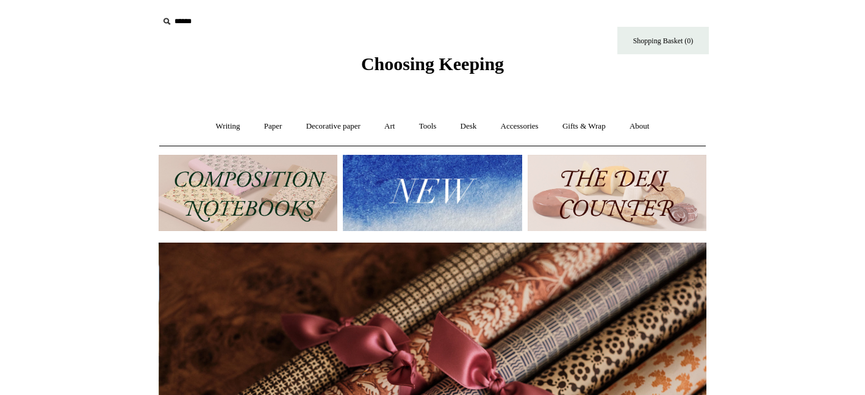
scroll to position [0, 1096]
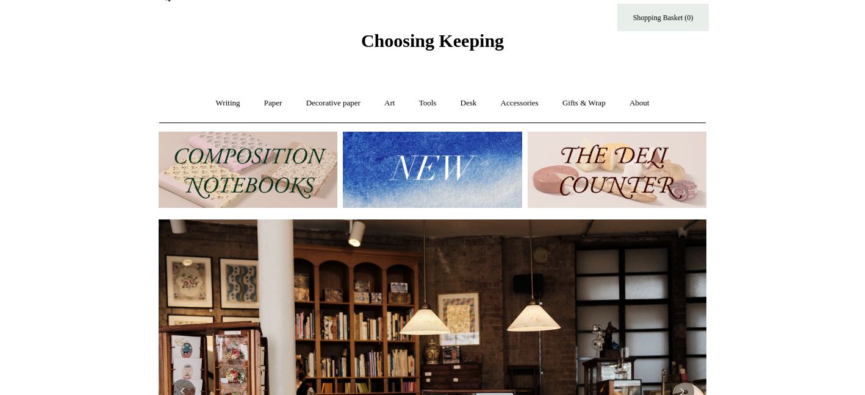
scroll to position [0, 0]
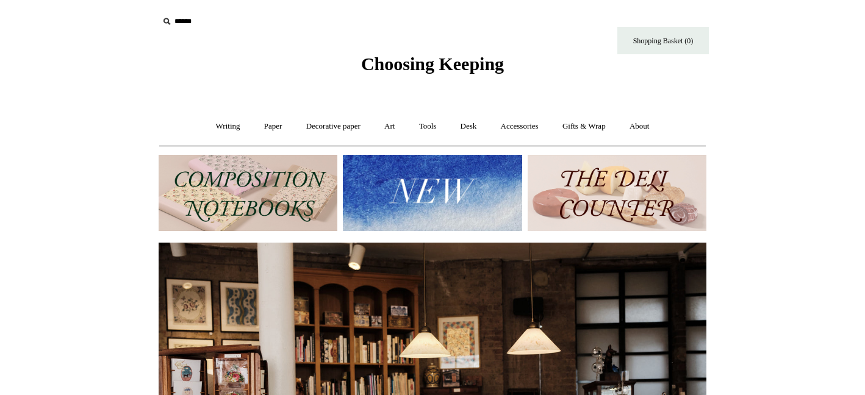
click at [429, 181] on img at bounding box center [432, 193] width 179 height 76
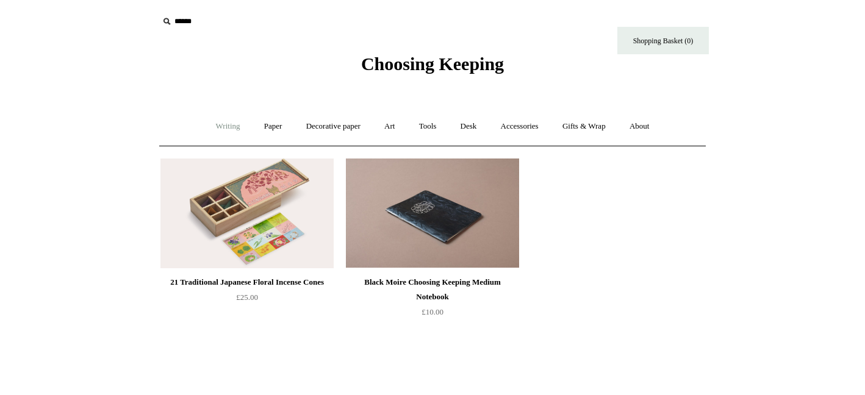
click at [221, 128] on link "Writing +" at bounding box center [228, 126] width 46 height 32
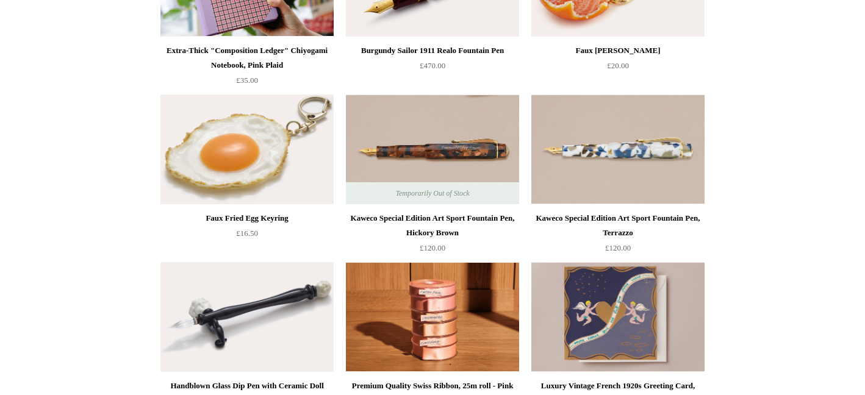
scroll to position [602, 0]
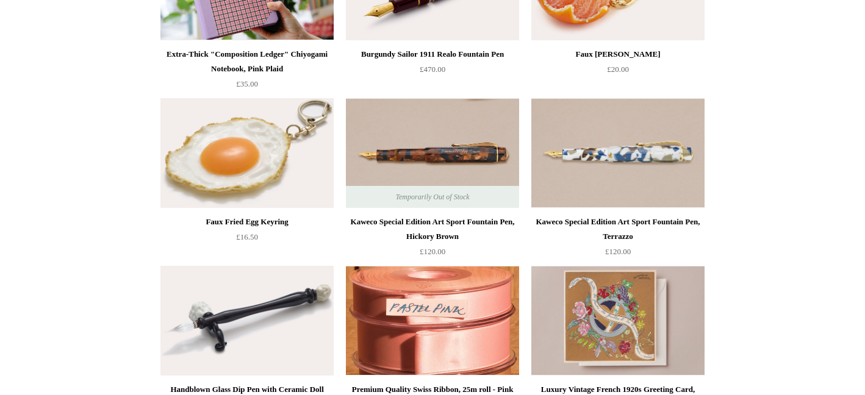
click at [475, 348] on img at bounding box center [432, 321] width 173 height 110
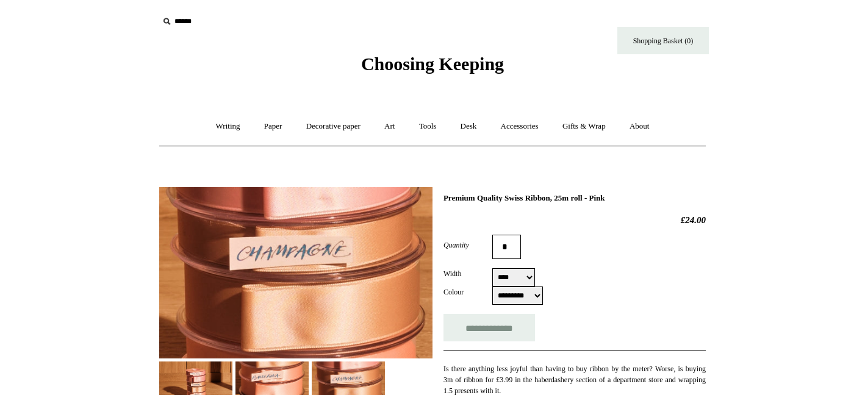
select select "****"
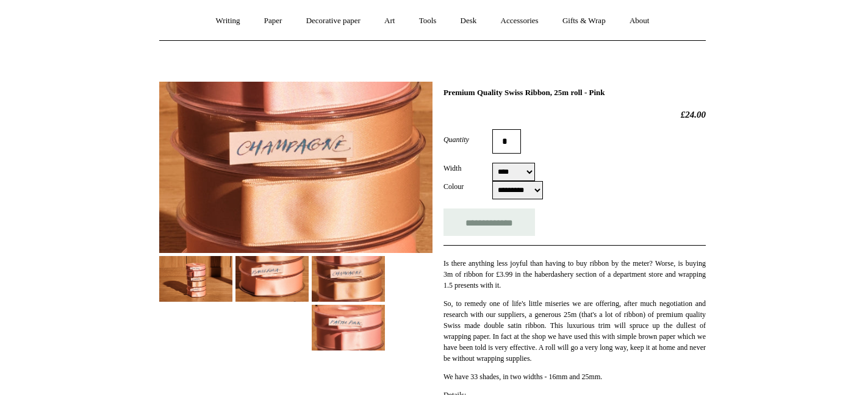
scroll to position [106, 0]
click at [199, 279] on img at bounding box center [195, 279] width 73 height 46
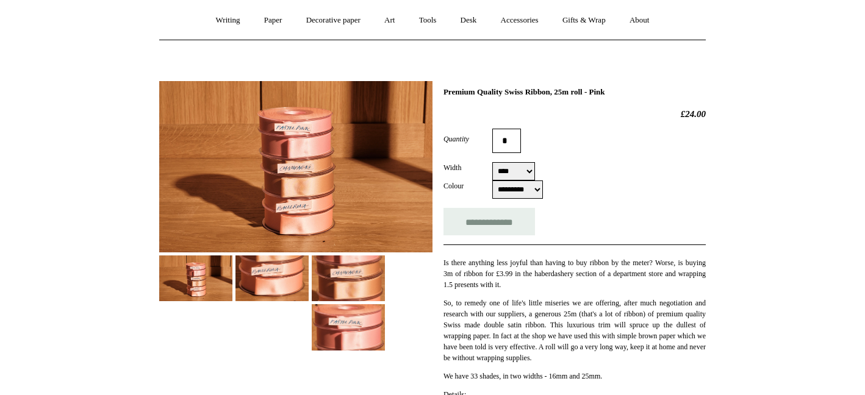
click at [278, 279] on img at bounding box center [271, 279] width 73 height 46
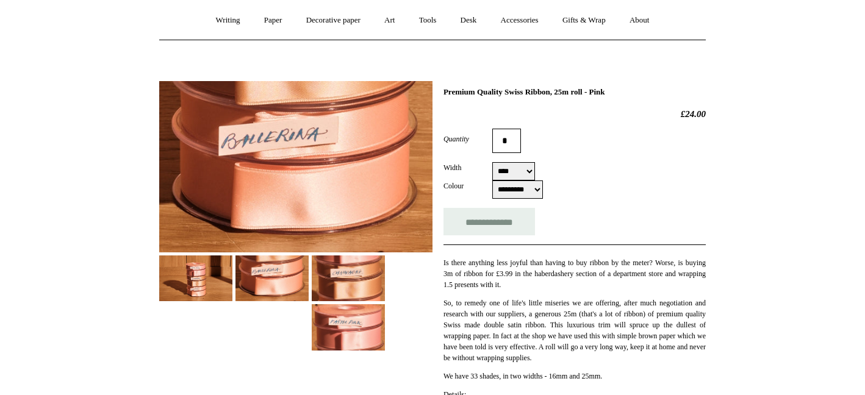
click at [354, 278] on img at bounding box center [348, 279] width 73 height 46
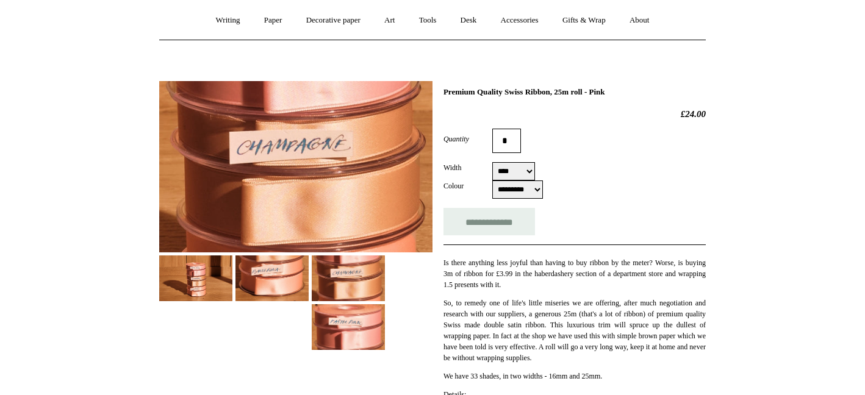
click at [358, 322] on img at bounding box center [348, 327] width 73 height 46
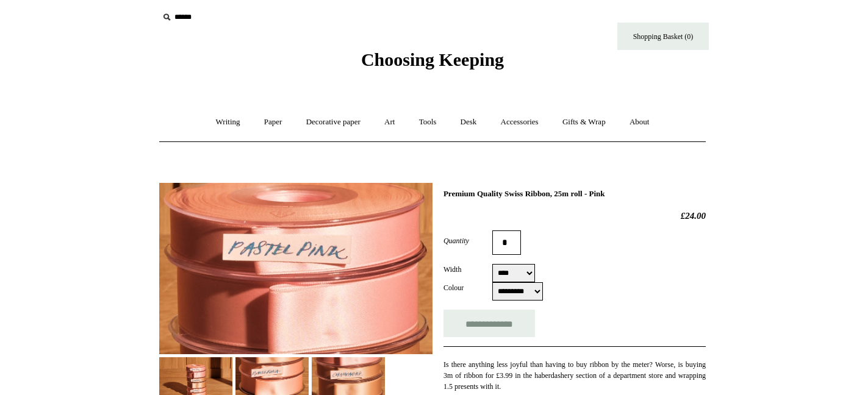
scroll to position [2, 0]
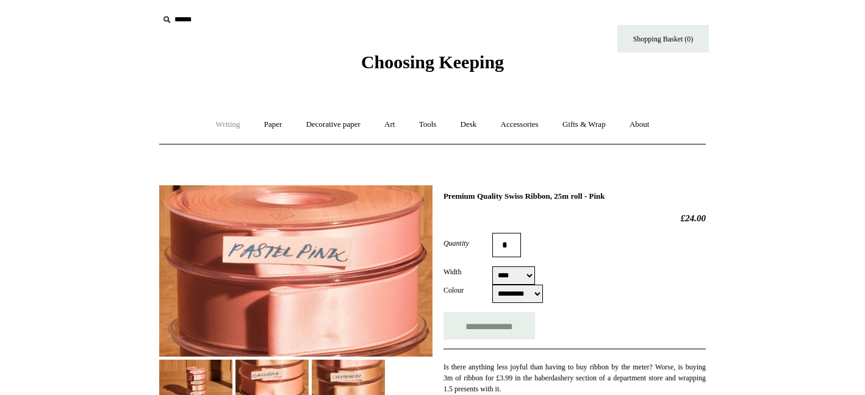
click at [222, 122] on link "Writing +" at bounding box center [228, 125] width 46 height 32
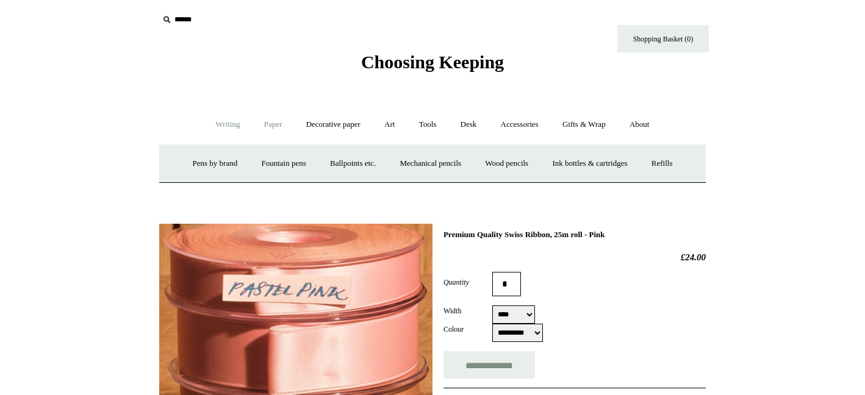
click at [267, 123] on link "Paper +" at bounding box center [273, 125] width 40 height 32
click at [268, 124] on link "Paper -" at bounding box center [273, 125] width 40 height 32
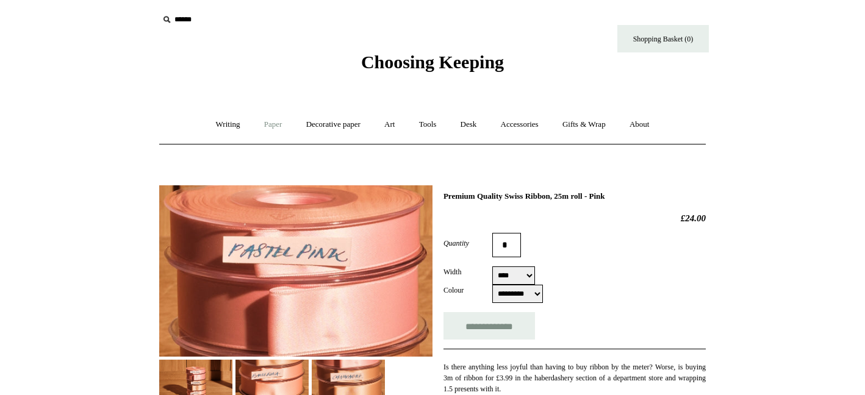
click at [268, 124] on link "Paper +" at bounding box center [273, 125] width 40 height 32
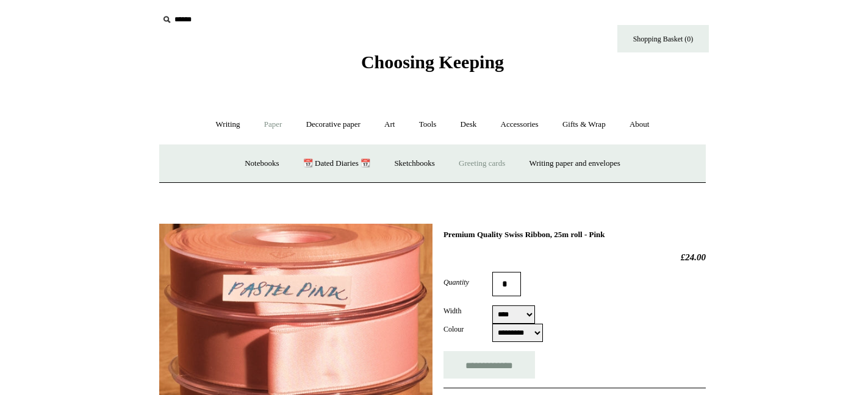
click at [490, 162] on link "Greeting cards +" at bounding box center [482, 164] width 68 height 32
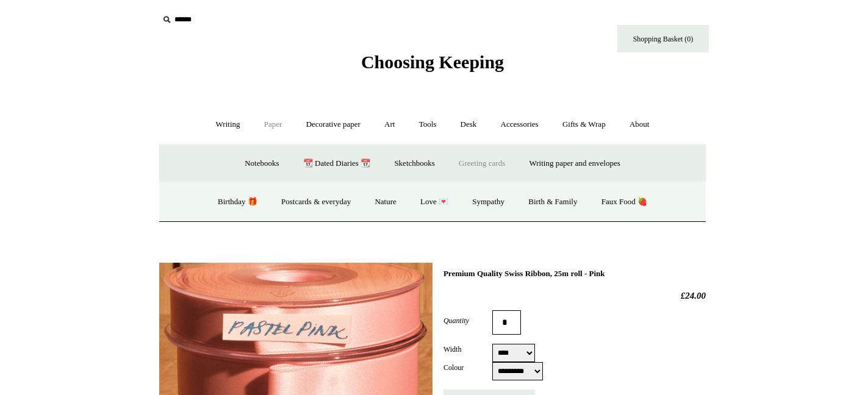
click at [490, 162] on link "Greeting cards -" at bounding box center [482, 164] width 68 height 32
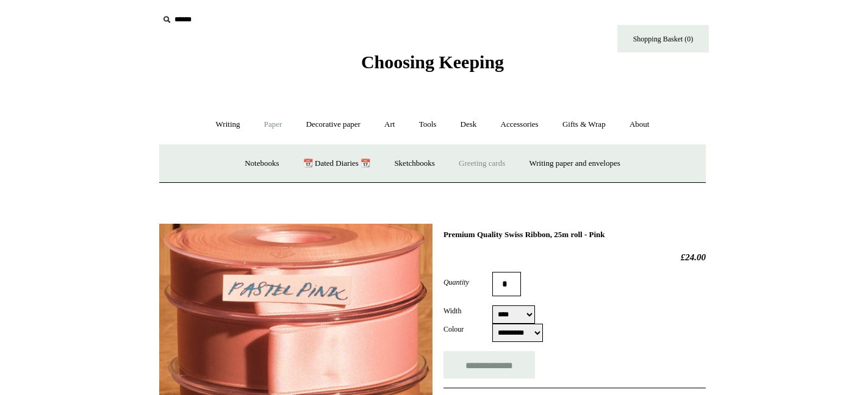
click at [490, 162] on link "Greeting cards +" at bounding box center [482, 164] width 68 height 32
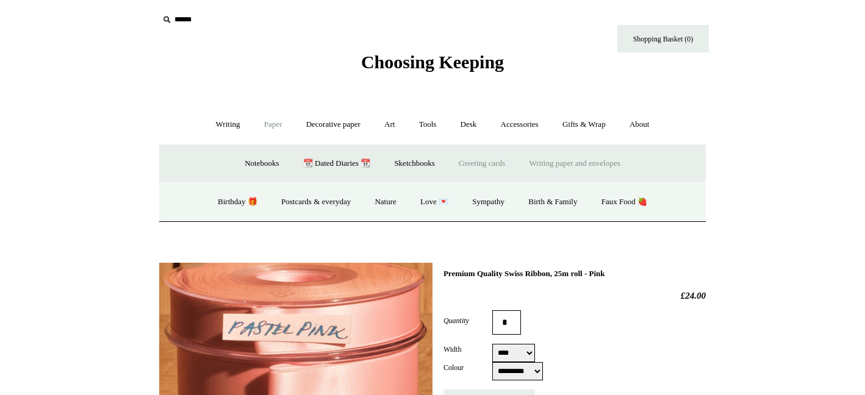
click at [567, 164] on link "Writing paper and envelopes +" at bounding box center [575, 164] width 113 height 32
click at [296, 201] on link "All" at bounding box center [305, 202] width 32 height 32
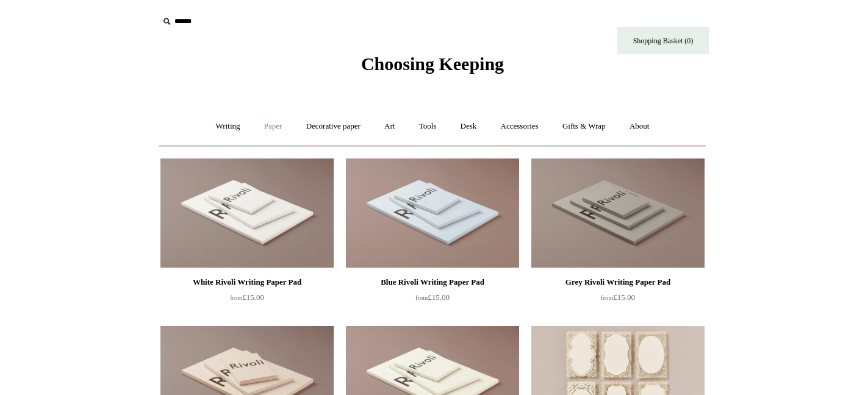
click at [265, 126] on link "Paper +" at bounding box center [273, 126] width 40 height 32
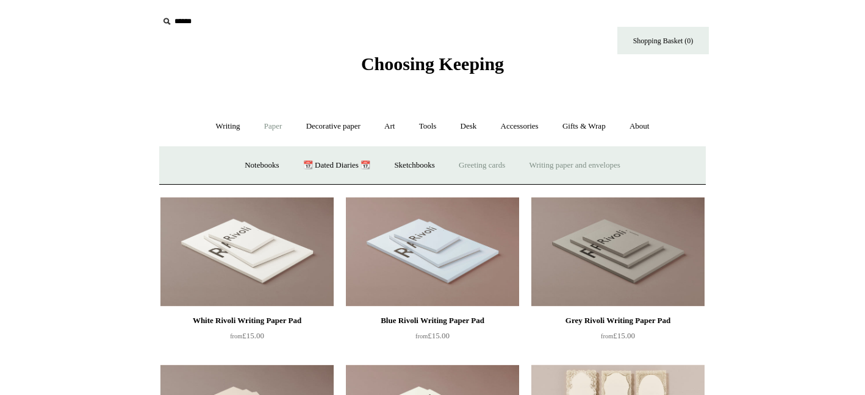
click at [481, 167] on link "Greeting cards +" at bounding box center [482, 165] width 68 height 32
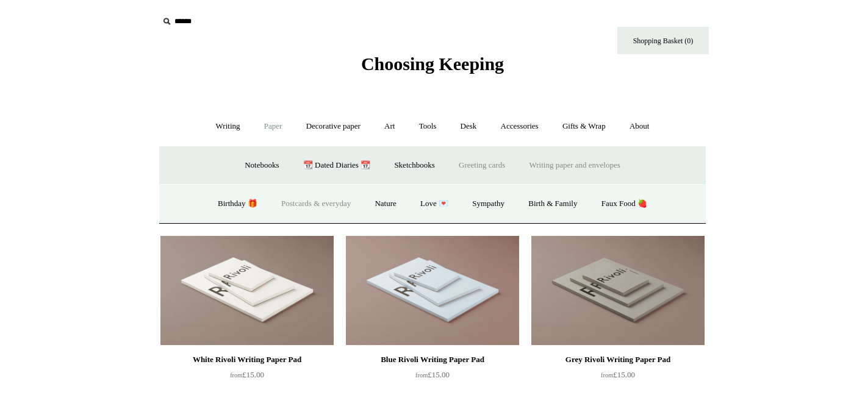
click at [303, 205] on link "Postcards & everyday" at bounding box center [316, 204] width 92 height 32
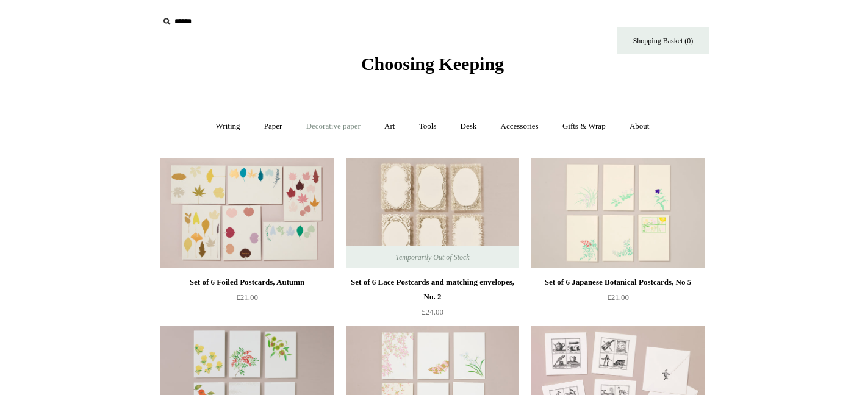
click at [331, 124] on link "Decorative paper +" at bounding box center [333, 126] width 76 height 32
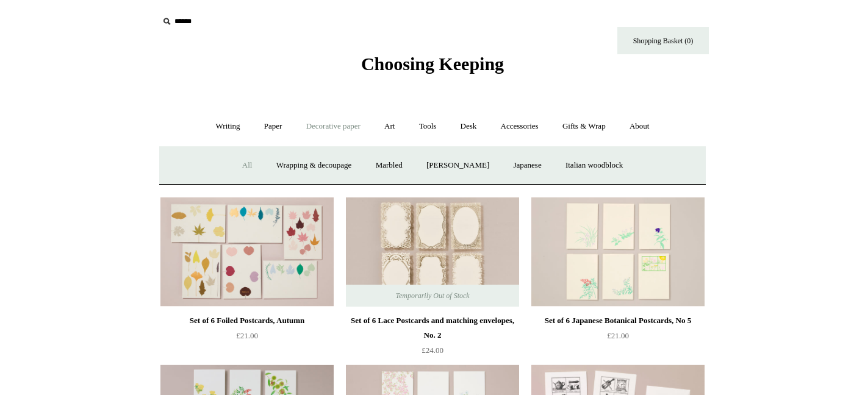
click at [237, 165] on link "All" at bounding box center [247, 165] width 32 height 32
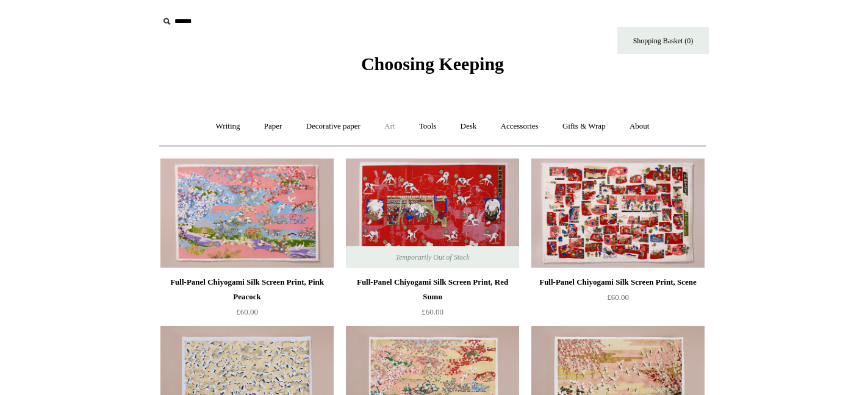
click at [392, 126] on link "Art +" at bounding box center [389, 126] width 32 height 32
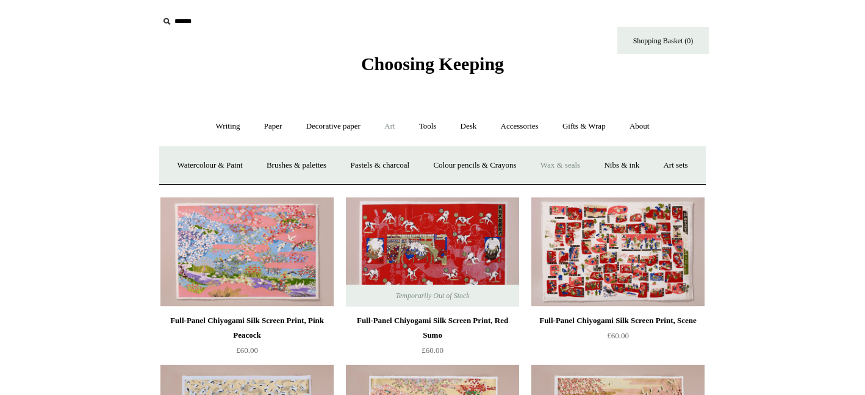
click at [591, 165] on link "Wax & seals" at bounding box center [561, 165] width 62 height 32
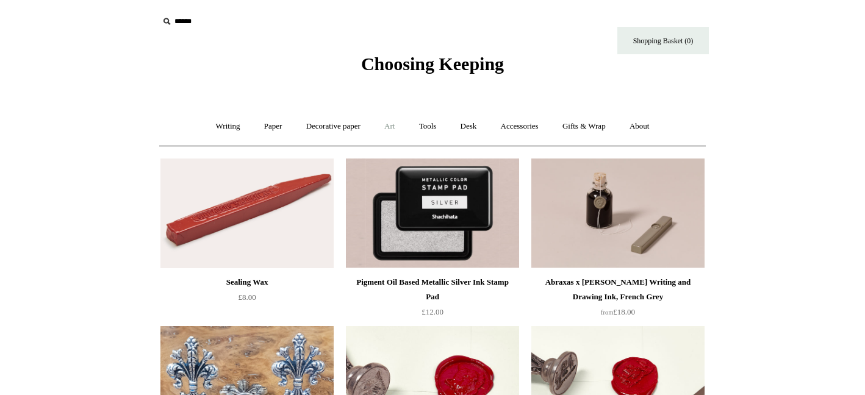
click at [389, 126] on link "Art +" at bounding box center [389, 126] width 32 height 32
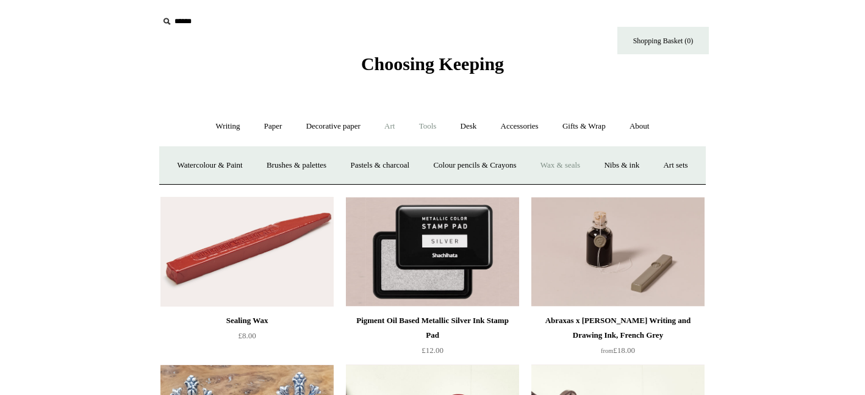
click at [437, 126] on link "Tools +" at bounding box center [428, 126] width 40 height 32
click at [473, 123] on link "Desk +" at bounding box center [469, 126] width 38 height 32
click at [427, 165] on link "Folders" at bounding box center [421, 165] width 46 height 32
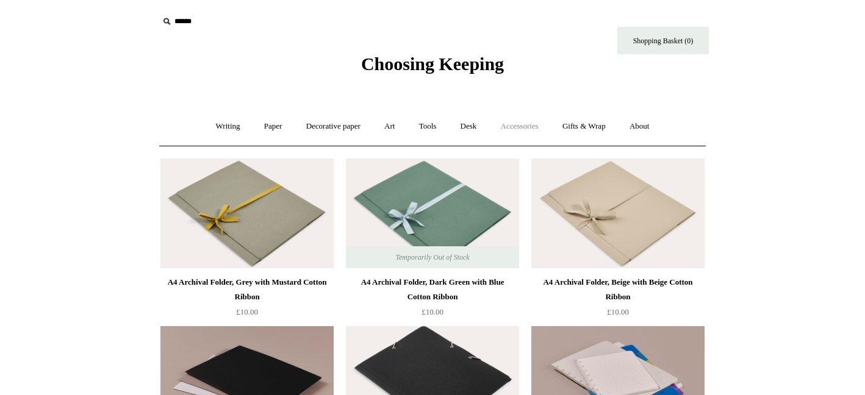
click at [524, 126] on link "Accessories +" at bounding box center [520, 126] width 60 height 32
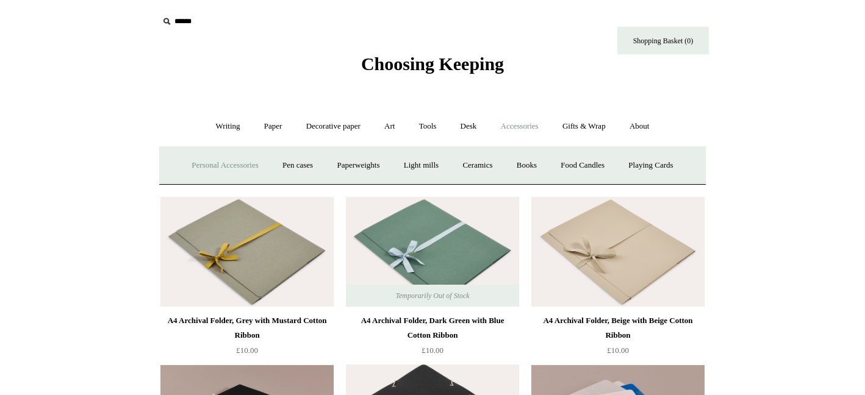
click at [243, 163] on link "Personal Accessories +" at bounding box center [225, 165] width 88 height 32
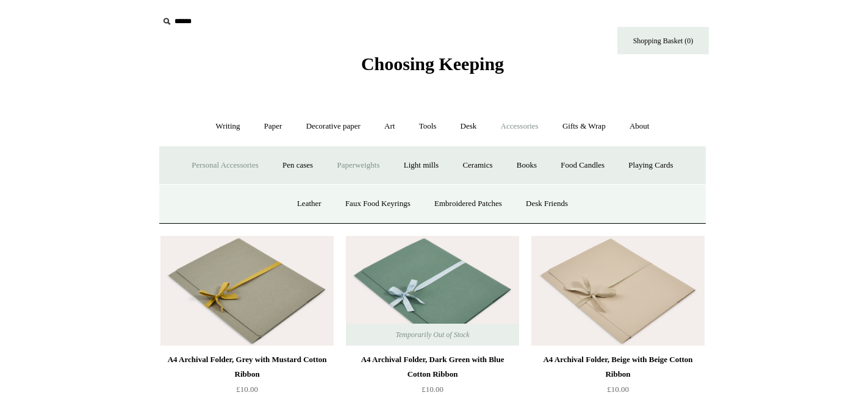
click at [364, 163] on link "Paperweights +" at bounding box center [358, 165] width 65 height 32
click at [353, 167] on link "Paperweights -" at bounding box center [358, 165] width 65 height 32
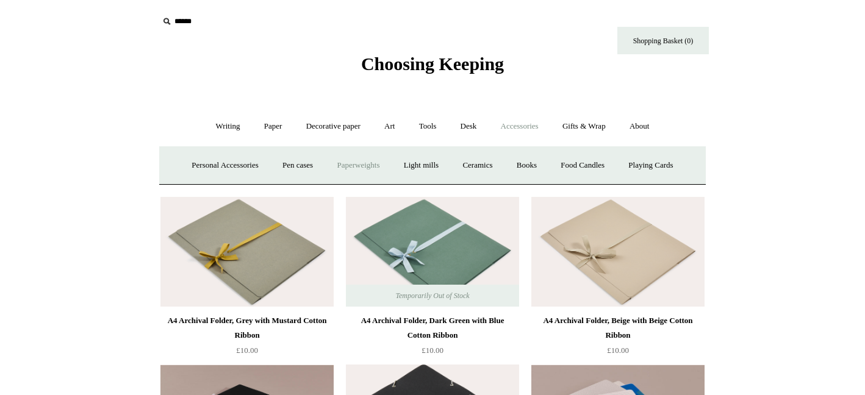
click at [365, 165] on link "Paperweights +" at bounding box center [358, 165] width 65 height 32
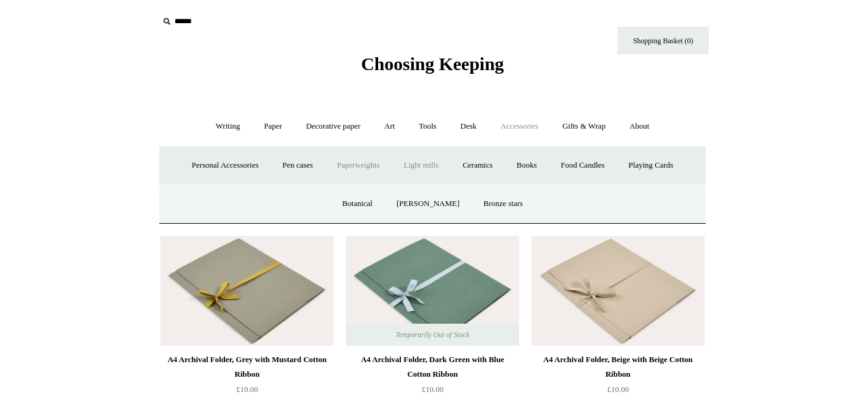
click at [425, 167] on link "Light mills" at bounding box center [421, 165] width 57 height 32
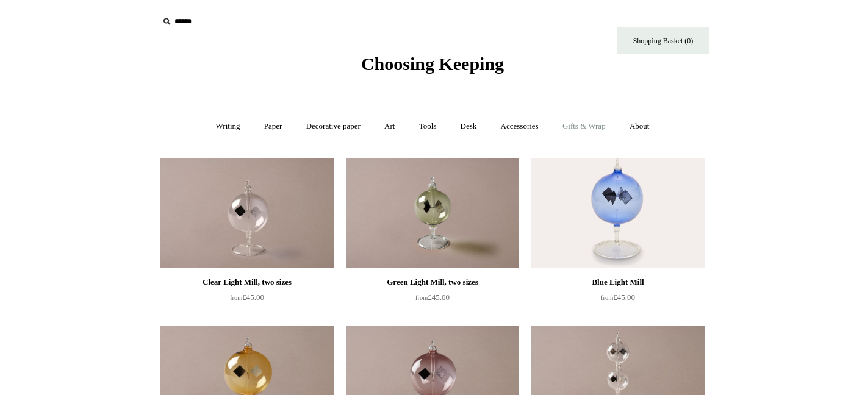
click at [590, 125] on link "Gifts & Wrap +" at bounding box center [583, 126] width 65 height 32
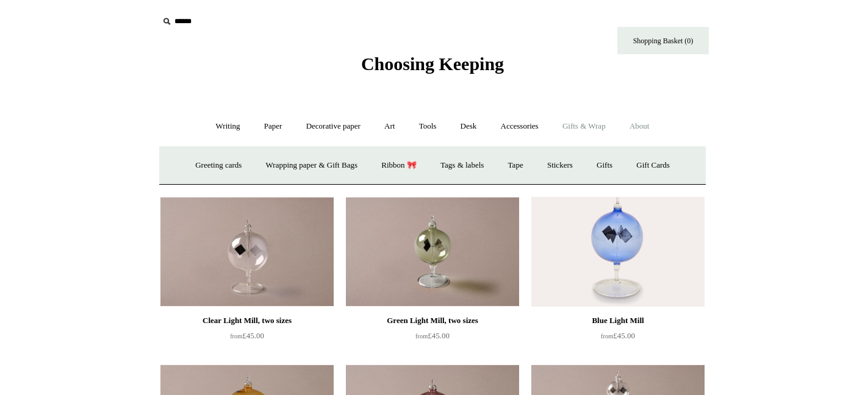
click at [650, 127] on link "About +" at bounding box center [640, 126] width 42 height 32
click at [650, 126] on link "About -" at bounding box center [640, 126] width 42 height 32
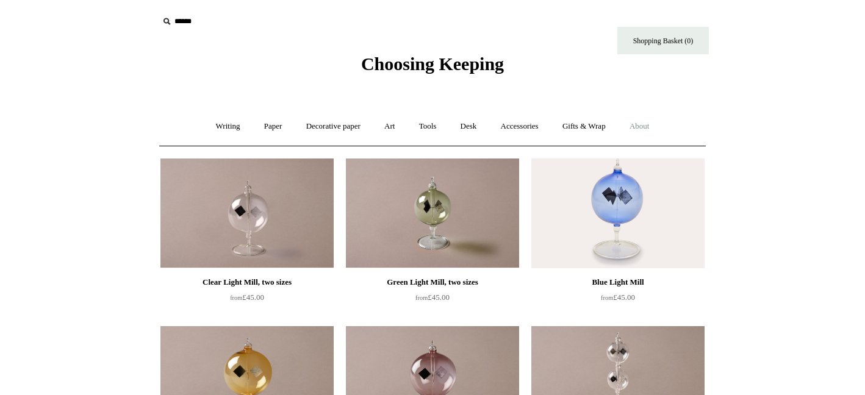
click at [650, 124] on link "About +" at bounding box center [640, 126] width 42 height 32
